Goal: Check status: Check status

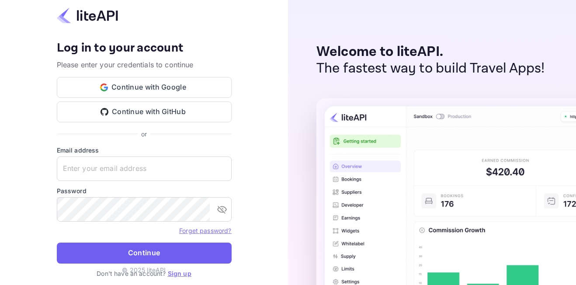
type input "adminpassword_support@yandex-team.ru"
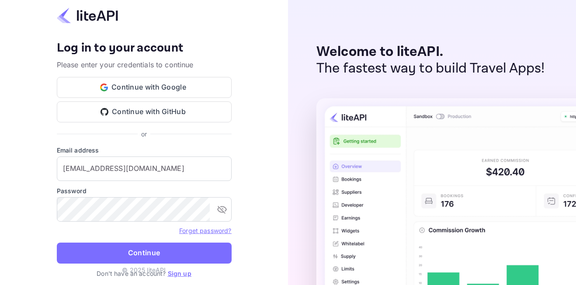
click at [166, 251] on button "Continue" at bounding box center [144, 252] width 175 height 21
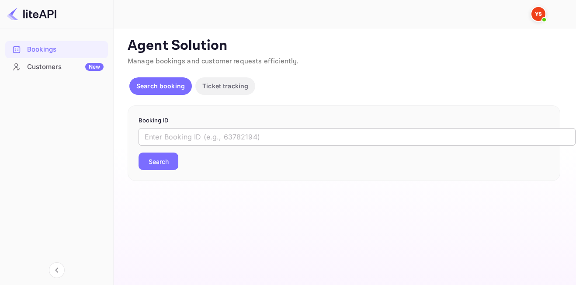
click at [203, 136] on input "text" at bounding box center [356, 136] width 437 height 17
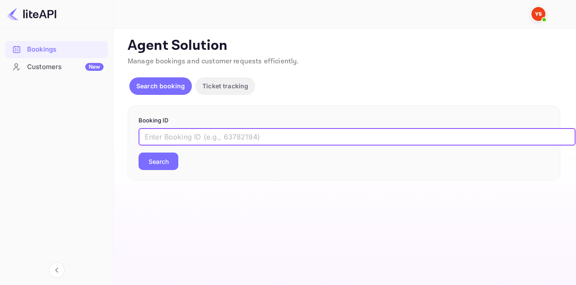
paste input "8411648"
type input "8411648"
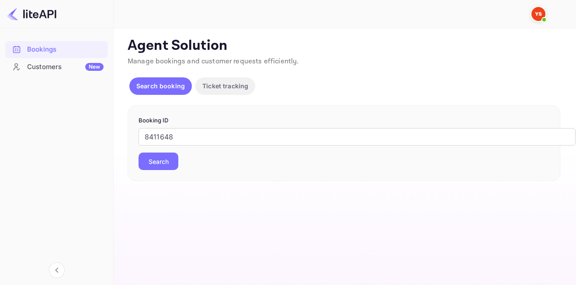
click at [162, 159] on button "Search" at bounding box center [158, 160] width 40 height 17
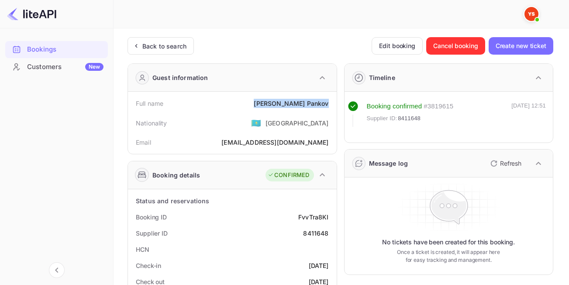
drag, startPoint x: 290, startPoint y: 104, endPoint x: 332, endPoint y: 105, distance: 42.4
click at [332, 105] on div "Full name Igor Pankov" at bounding box center [232, 103] width 202 height 16
copy div "Igor Pankov"
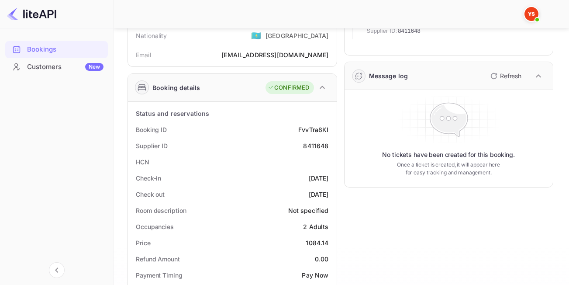
scroll to position [131, 0]
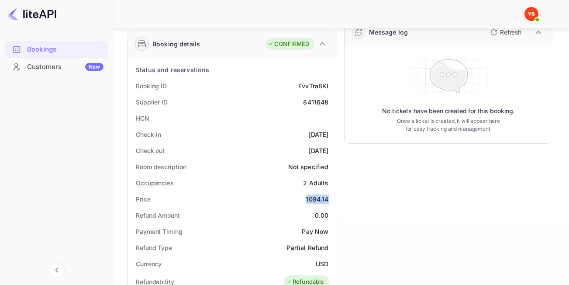
drag, startPoint x: 301, startPoint y: 195, endPoint x: 335, endPoint y: 201, distance: 34.3
copy div "1084.14"
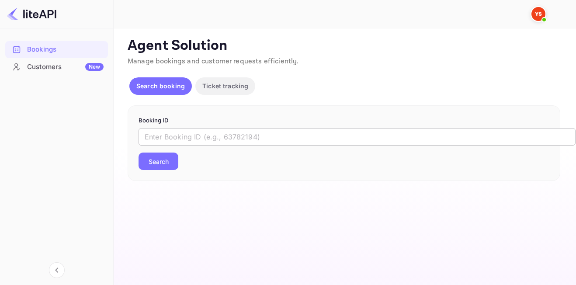
click at [208, 134] on input "text" at bounding box center [356, 136] width 437 height 17
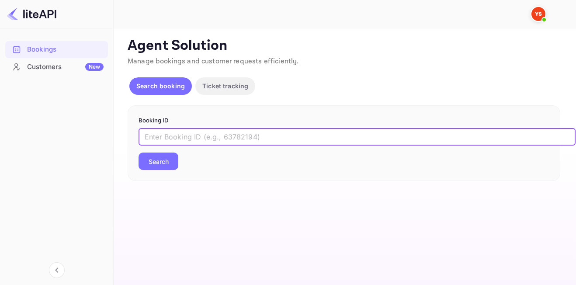
paste input "9245855"
type input "9245855"
click at [153, 162] on button "Search" at bounding box center [158, 160] width 40 height 17
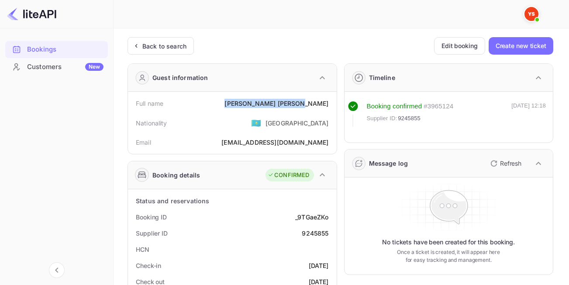
drag, startPoint x: 261, startPoint y: 102, endPoint x: 329, endPoint y: 103, distance: 68.1
click at [329, 103] on div "Full name [PERSON_NAME]" at bounding box center [232, 103] width 202 height 16
copy div "[PERSON_NAME]"
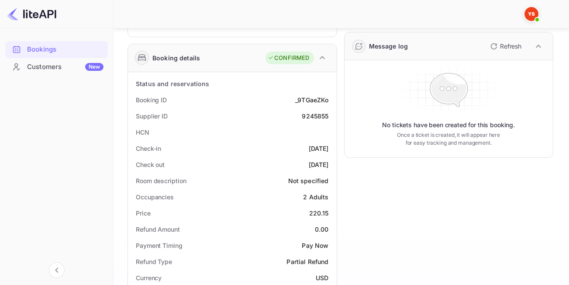
scroll to position [131, 0]
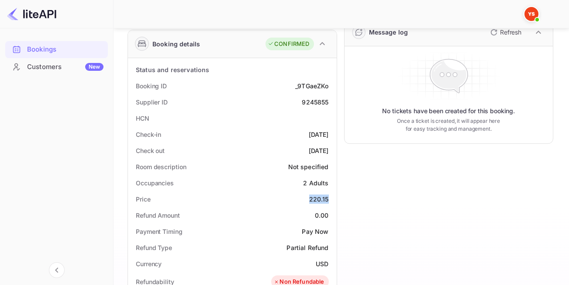
drag, startPoint x: 307, startPoint y: 198, endPoint x: 330, endPoint y: 199, distance: 22.7
click at [330, 199] on div "Price 220.15" at bounding box center [232, 199] width 202 height 16
copy div "220.15"
